Goal: Task Accomplishment & Management: Manage account settings

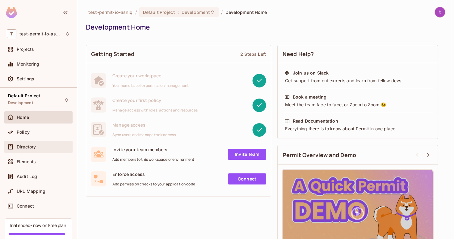
click at [46, 152] on div "Directory" at bounding box center [38, 147] width 68 height 12
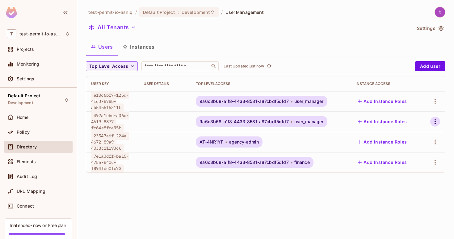
click at [430, 123] on button "button" at bounding box center [435, 122] width 10 height 10
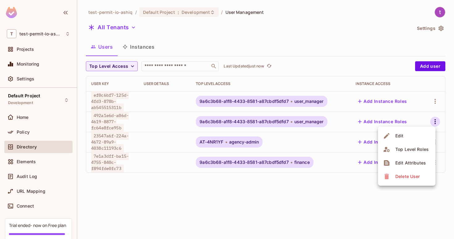
click at [403, 173] on span "Delete User" at bounding box center [407, 177] width 28 height 10
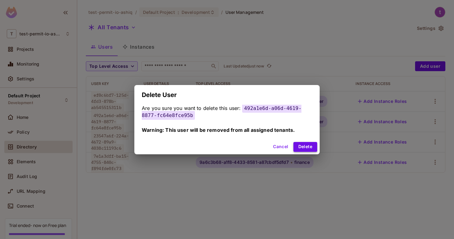
click at [313, 148] on button "Delete" at bounding box center [305, 147] width 24 height 10
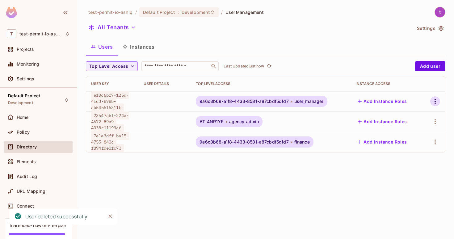
click at [436, 103] on icon "button" at bounding box center [434, 101] width 7 height 7
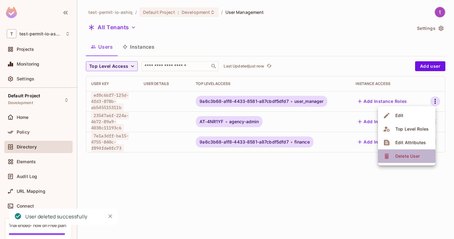
drag, startPoint x: 405, startPoint y: 156, endPoint x: 322, endPoint y: 184, distance: 86.9
click at [322, 184] on div "Edit Top Level Roles Edit Attributes Delete User" at bounding box center [227, 119] width 454 height 239
click at [314, 95] on div at bounding box center [227, 119] width 454 height 239
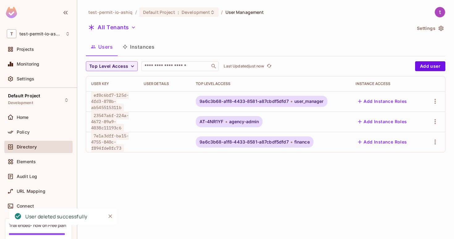
click at [379, 94] on td "Add Instance Roles" at bounding box center [386, 101] width 72 height 20
click at [379, 103] on button "Add Instance Roles" at bounding box center [382, 102] width 54 height 10
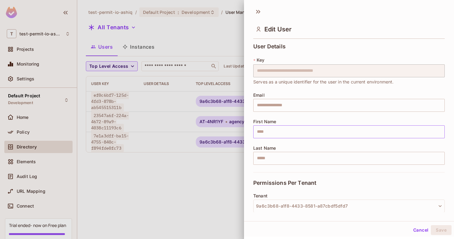
scroll to position [94, 0]
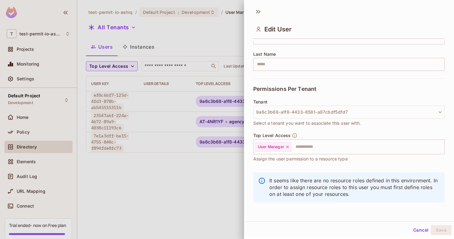
click at [220, 29] on div at bounding box center [227, 119] width 454 height 239
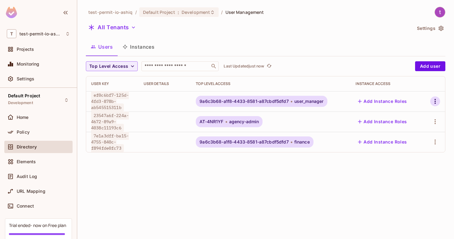
click at [438, 105] on icon "button" at bounding box center [434, 101] width 7 height 7
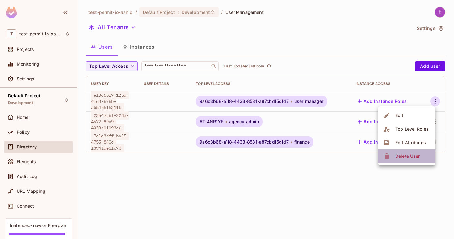
click at [408, 158] on div "Delete User" at bounding box center [407, 156] width 24 height 6
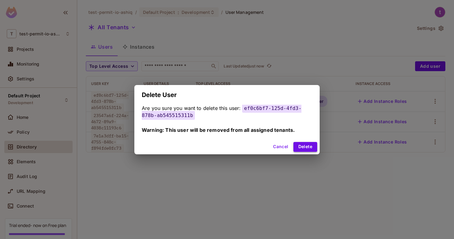
click at [308, 145] on button "Delete" at bounding box center [305, 147] width 24 height 10
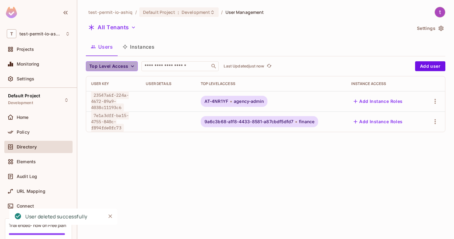
click at [134, 62] on button "Top Level Access" at bounding box center [112, 66] width 52 height 10
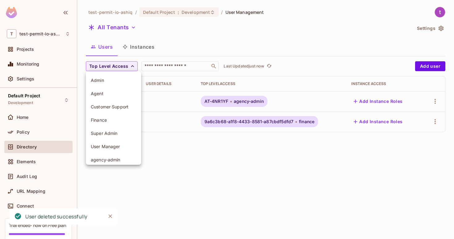
scroll to position [17, 0]
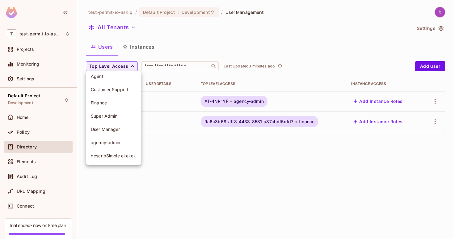
click at [170, 69] on div at bounding box center [227, 119] width 454 height 239
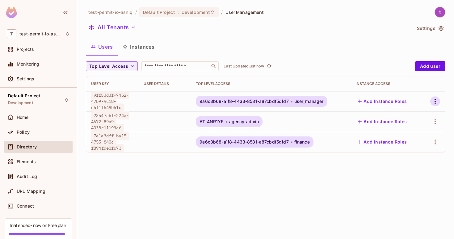
click at [433, 105] on icon "button" at bounding box center [434, 101] width 7 height 7
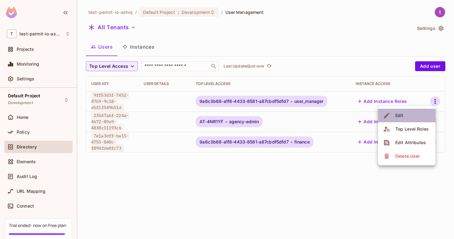
click at [415, 118] on li "Edit" at bounding box center [406, 116] width 57 height 14
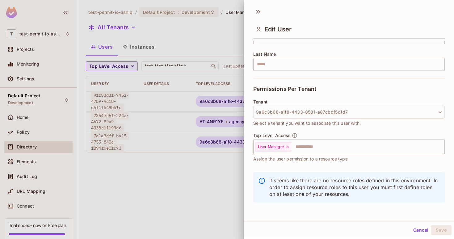
scroll to position [1, 0]
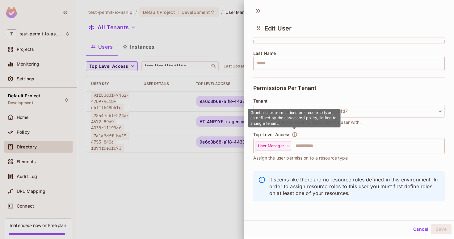
click at [293, 135] on icon "button" at bounding box center [295, 135] width 6 height 6
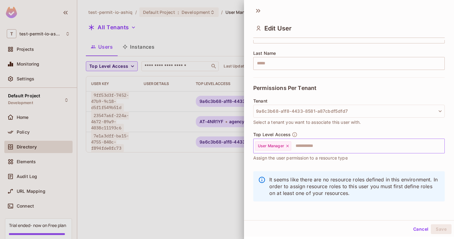
click at [307, 147] on input "text" at bounding box center [362, 146] width 141 height 12
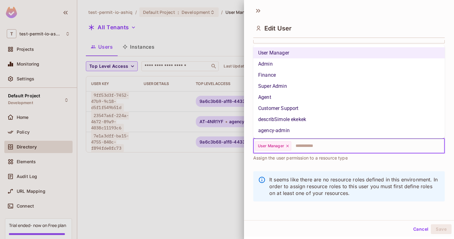
click at [308, 105] on li "Customer Support" at bounding box center [348, 108] width 191 height 11
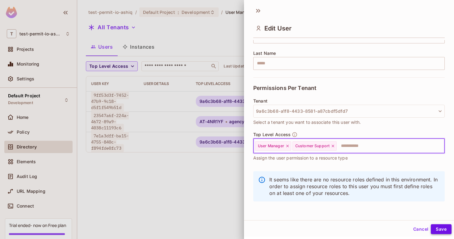
click at [437, 226] on button "Save" at bounding box center [441, 230] width 21 height 10
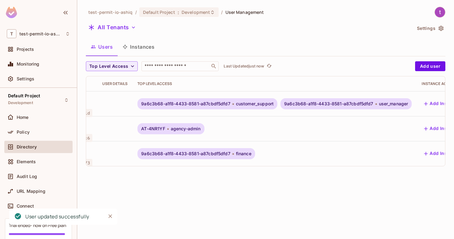
scroll to position [0, 31]
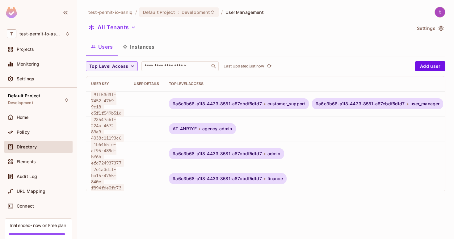
scroll to position [0, 89]
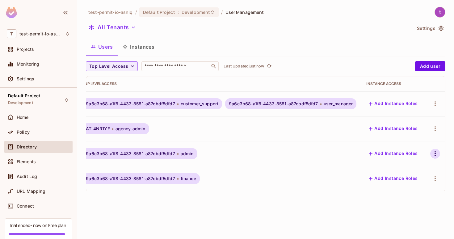
click at [436, 154] on icon "button" at bounding box center [434, 153] width 7 height 7
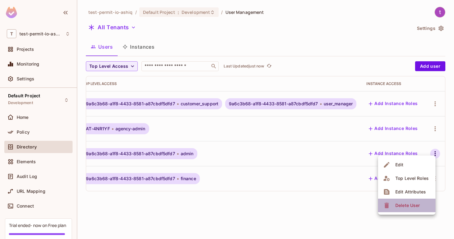
click at [413, 206] on div "Delete User" at bounding box center [407, 206] width 24 height 6
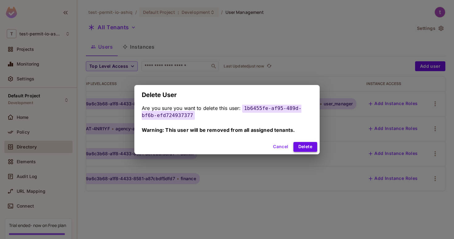
click at [309, 146] on button "Delete" at bounding box center [305, 147] width 24 height 10
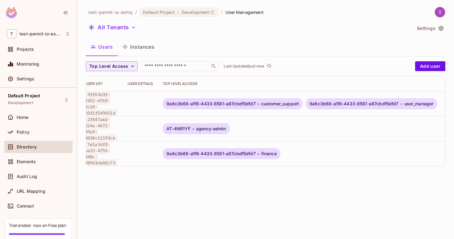
scroll to position [0, 0]
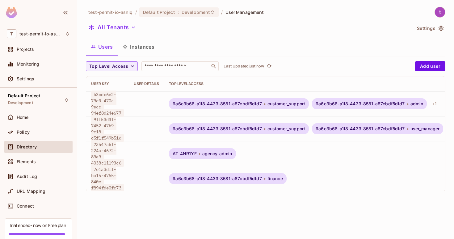
scroll to position [0, 16]
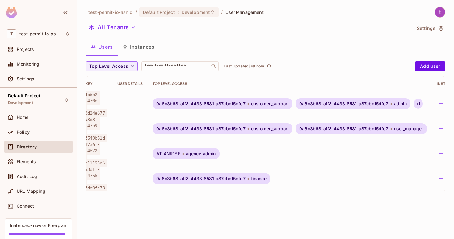
click at [422, 106] on div "+ 1" at bounding box center [417, 104] width 9 height 10
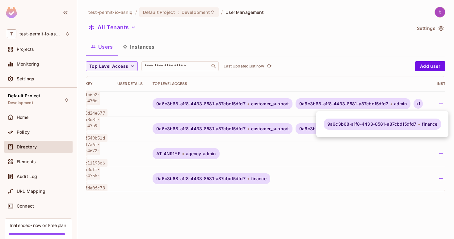
click at [406, 139] on div at bounding box center [227, 119] width 454 height 239
